Goal: Browse casually

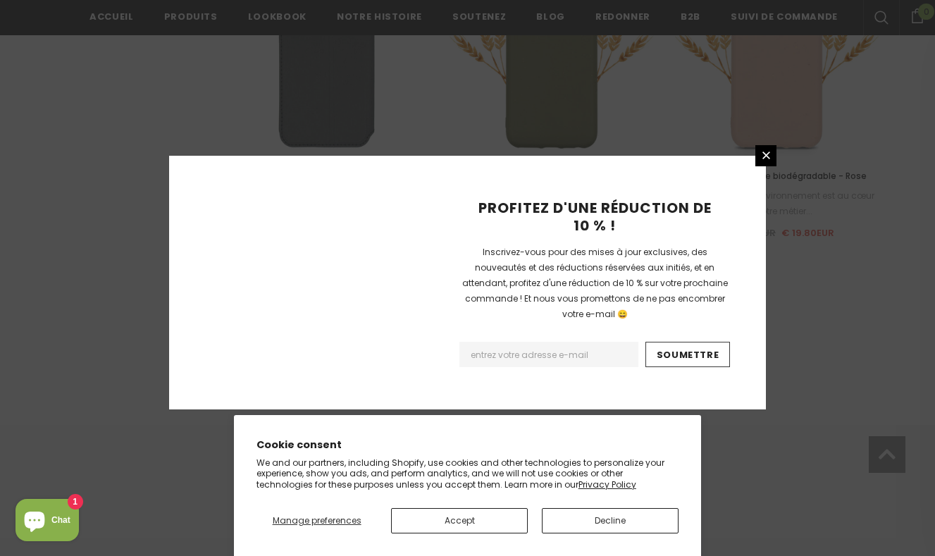
scroll to position [1671, 0]
